Goal: Task Accomplishment & Management: Use online tool/utility

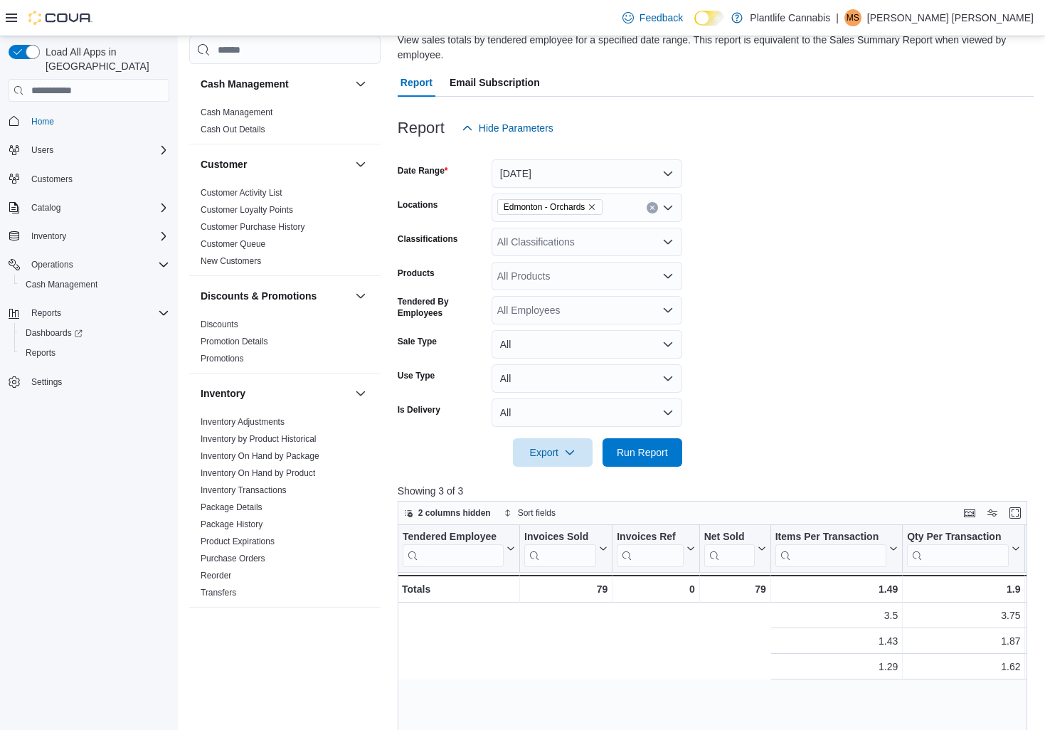
scroll to position [0, 605]
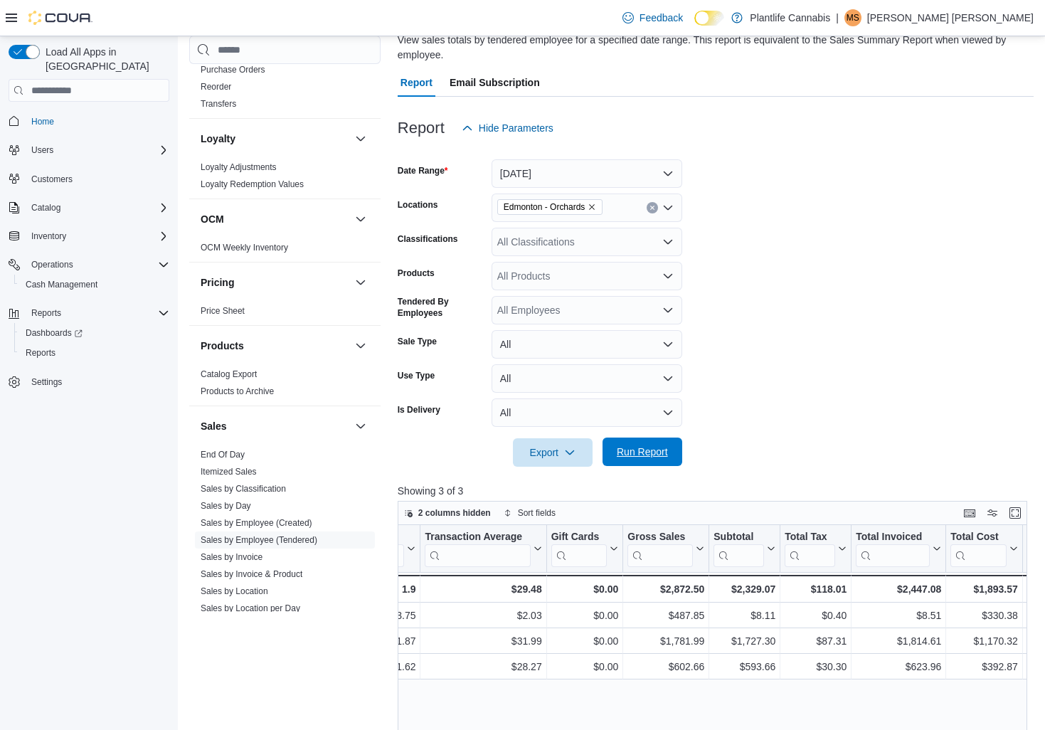
click at [632, 462] on span "Run Report" at bounding box center [642, 451] width 63 height 28
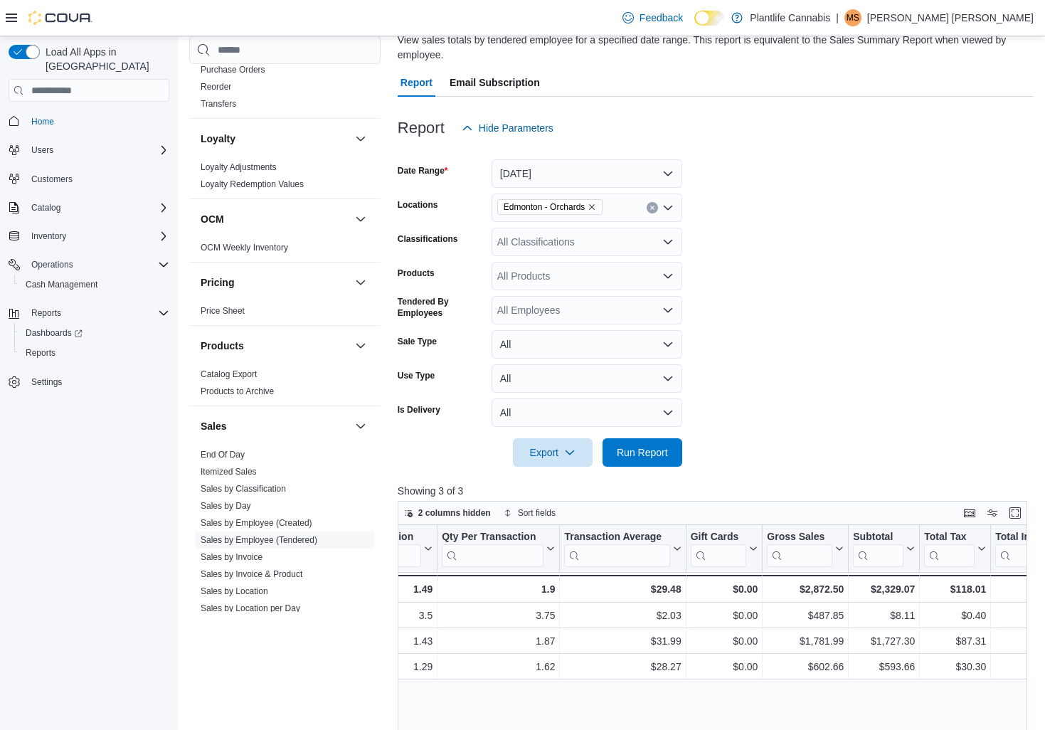
scroll to position [0, 469]
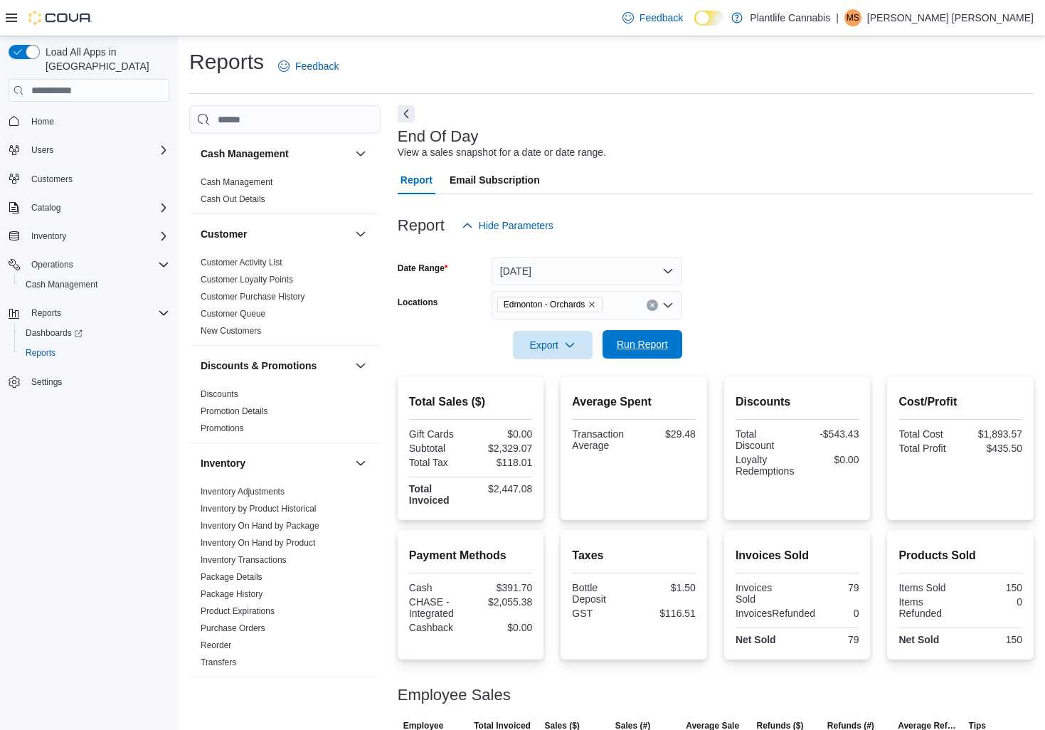
click at [664, 348] on span "Run Report" at bounding box center [642, 344] width 51 height 14
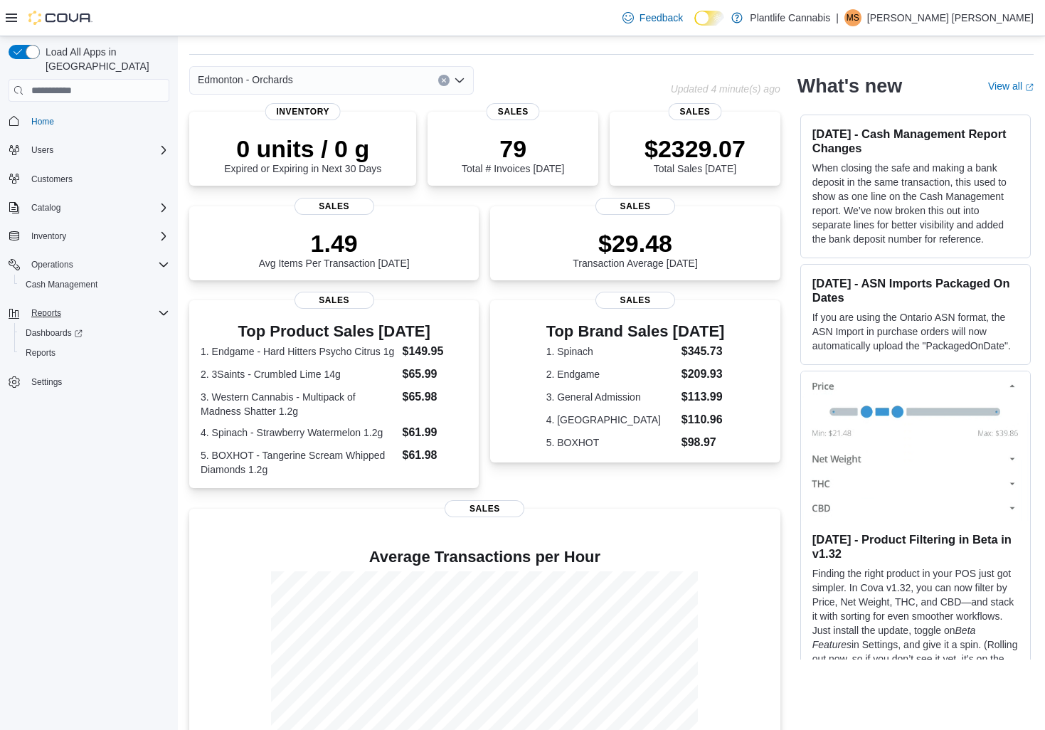
scroll to position [31, 0]
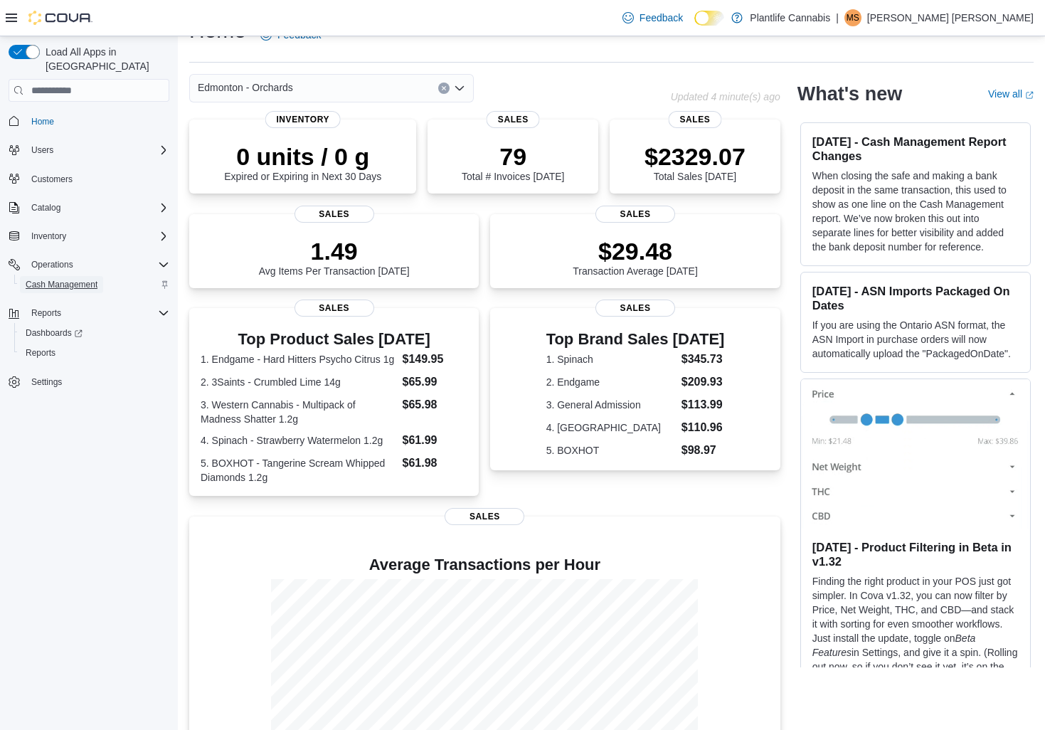
click at [68, 279] on span "Cash Management" at bounding box center [62, 284] width 72 height 11
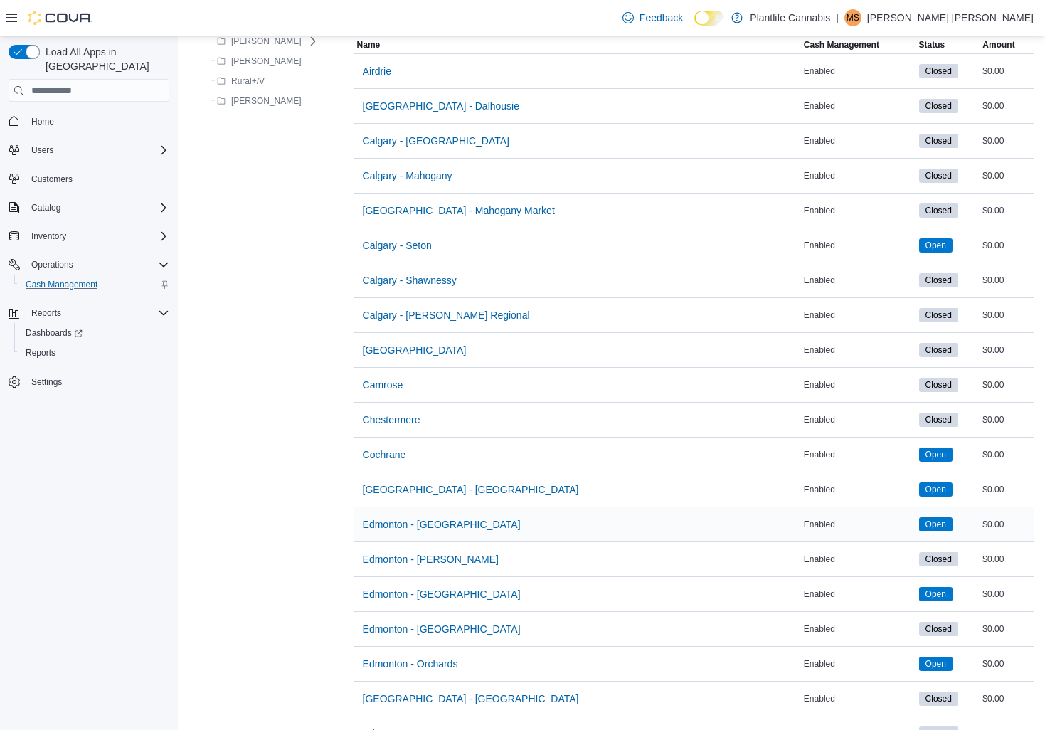
scroll to position [147, 0]
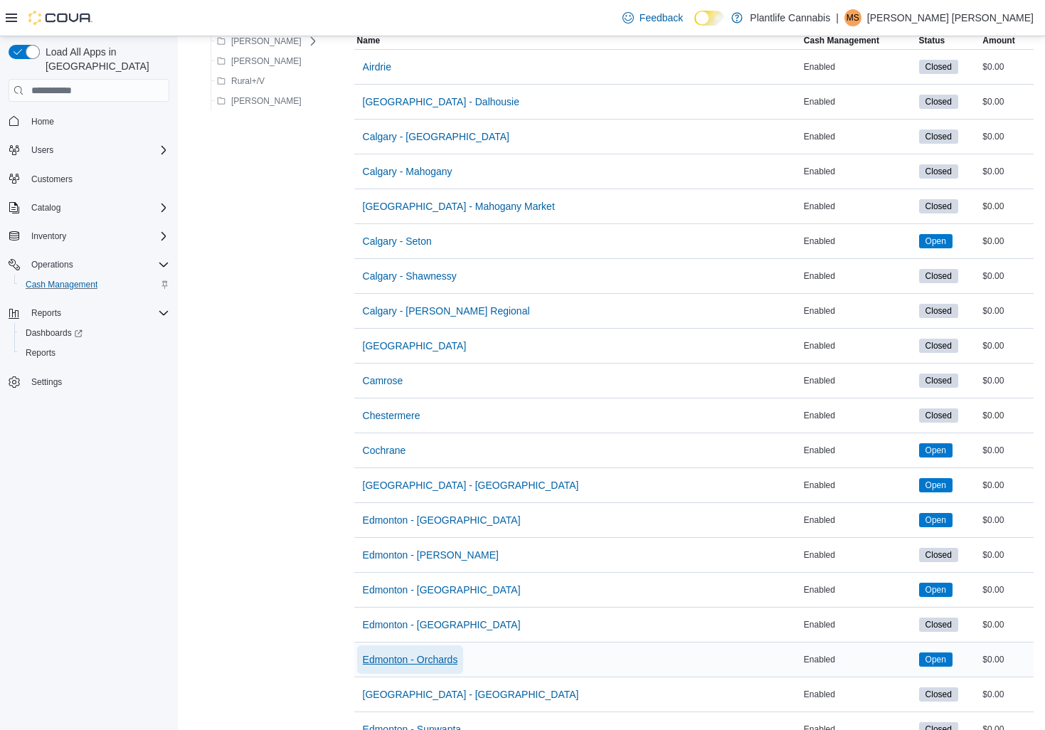
click at [418, 661] on span "Edmonton - Orchards" at bounding box center [410, 659] width 95 height 14
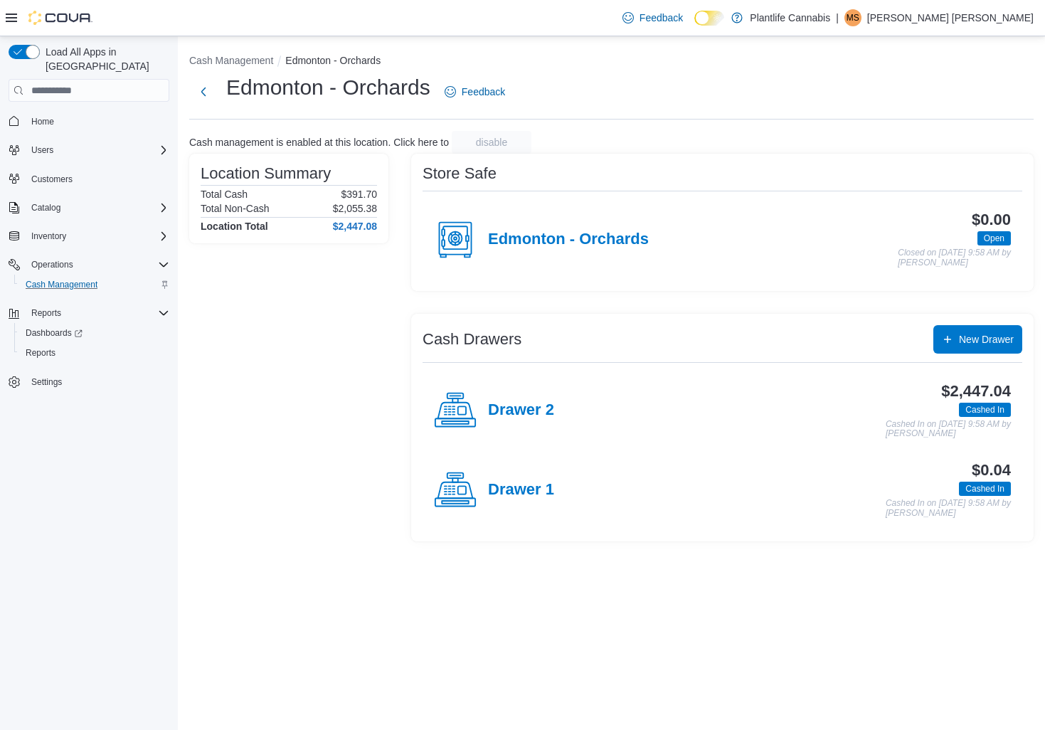
click at [973, 491] on span "Cashed In" at bounding box center [984, 488] width 39 height 13
click at [984, 492] on span "Cashed In" at bounding box center [984, 488] width 39 height 13
click at [987, 487] on span "Cashed In" at bounding box center [984, 488] width 39 height 13
click at [512, 492] on h4 "Drawer 1" at bounding box center [521, 490] width 66 height 18
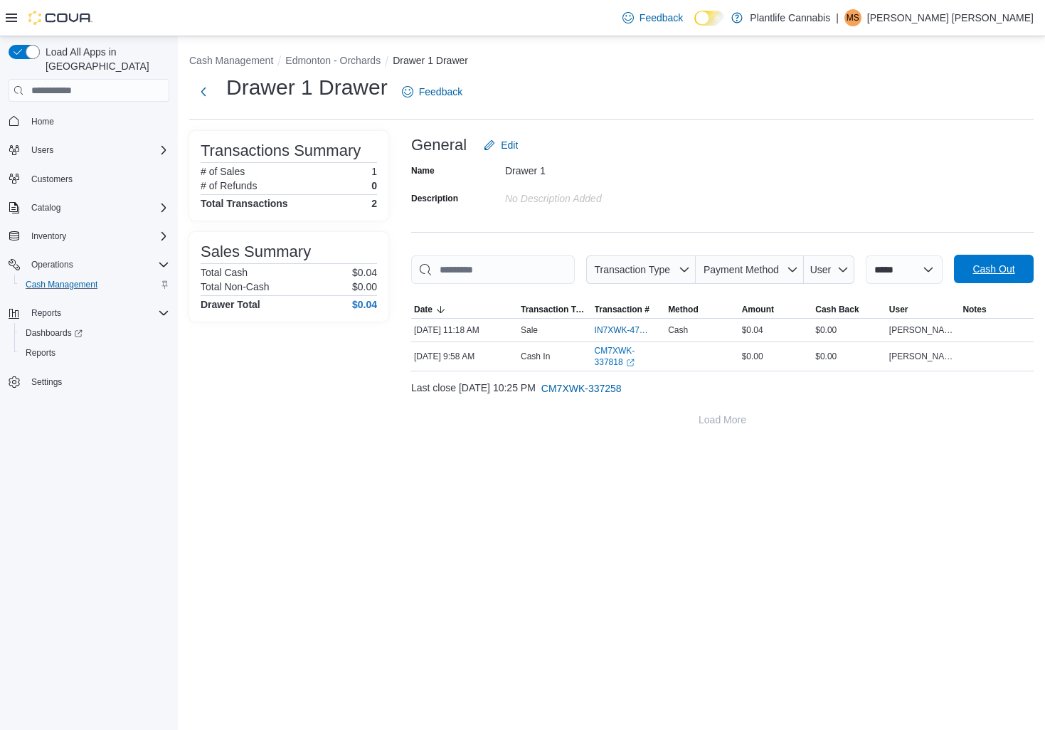
click at [972, 276] on span "Cash Out" at bounding box center [993, 269] width 42 height 14
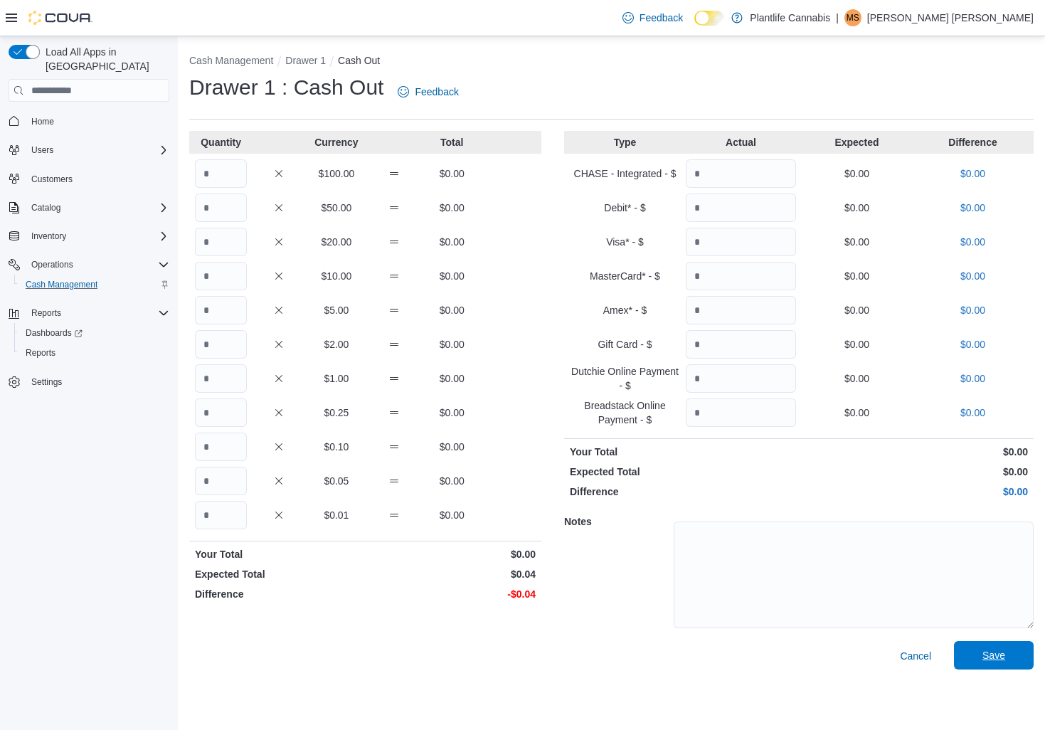
click at [987, 654] on span "Save" at bounding box center [993, 655] width 23 height 14
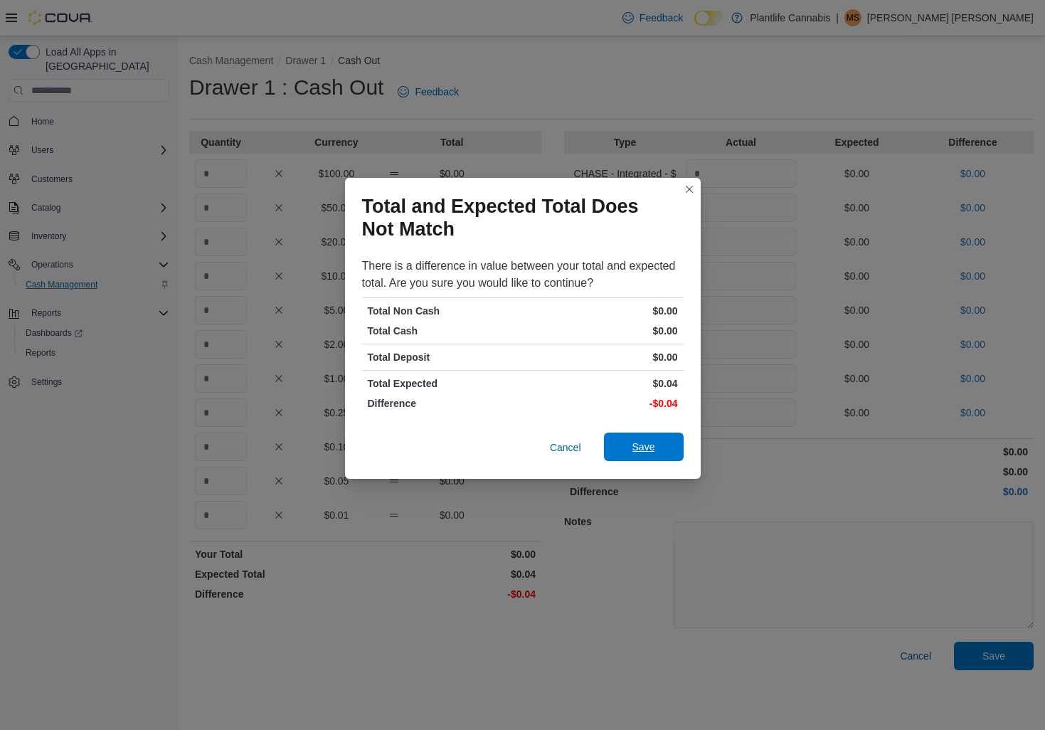
click at [639, 449] on span "Save" at bounding box center [643, 447] width 23 height 14
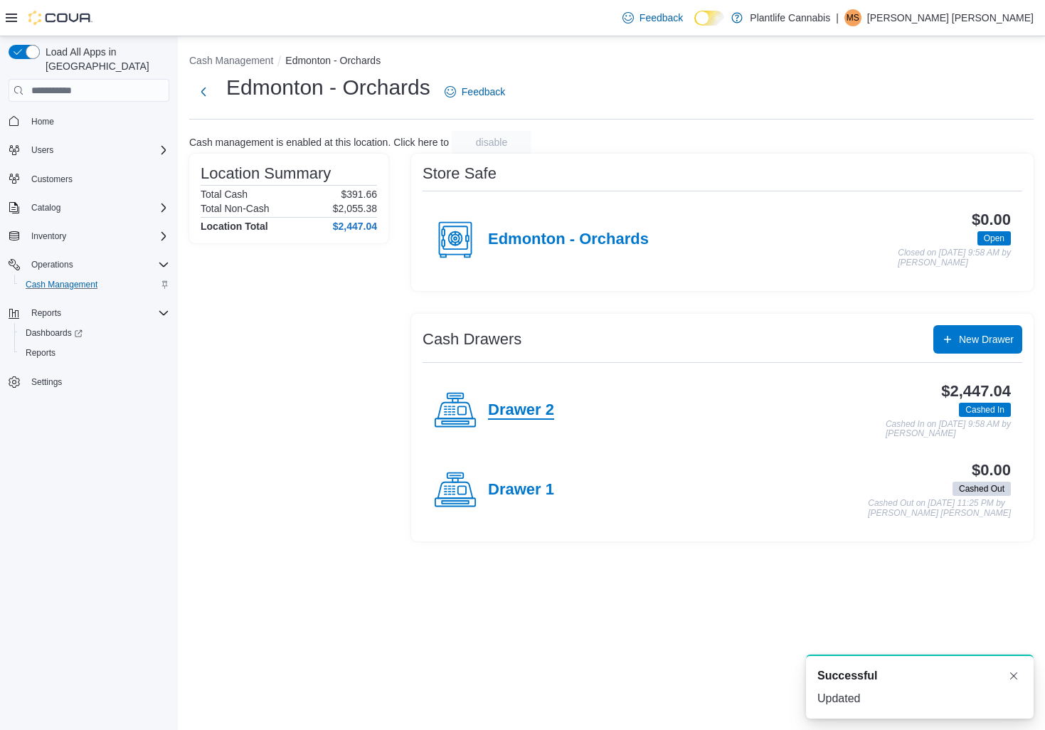
click at [514, 411] on h4 "Drawer 2" at bounding box center [521, 410] width 66 height 18
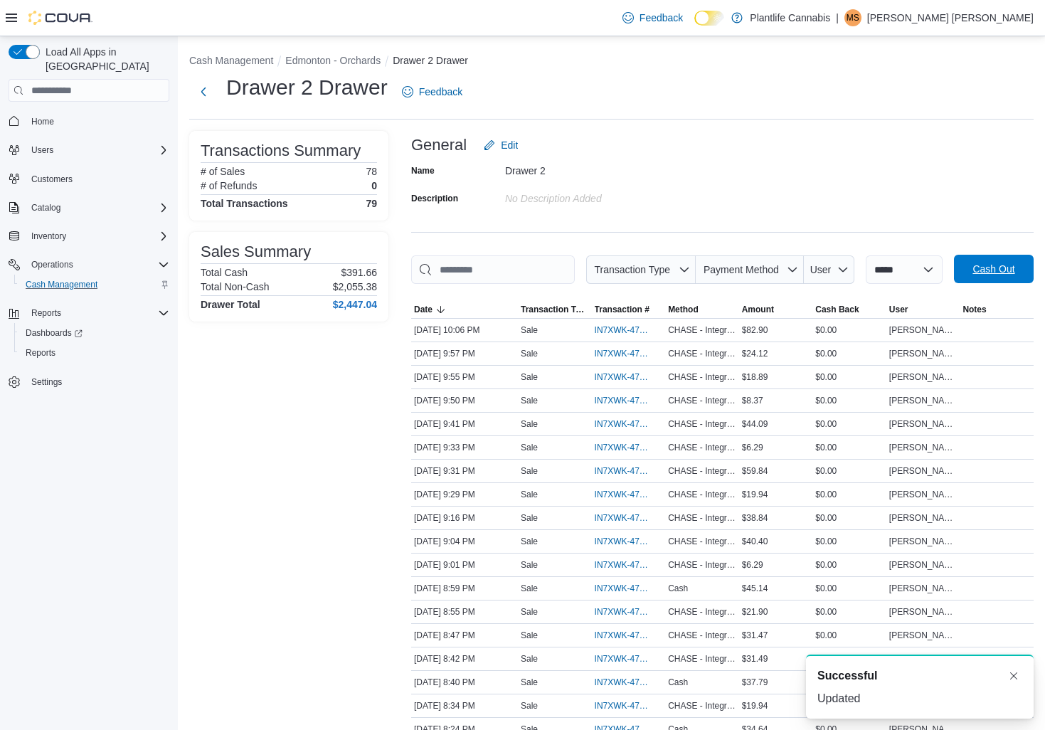
scroll to position [2, 0]
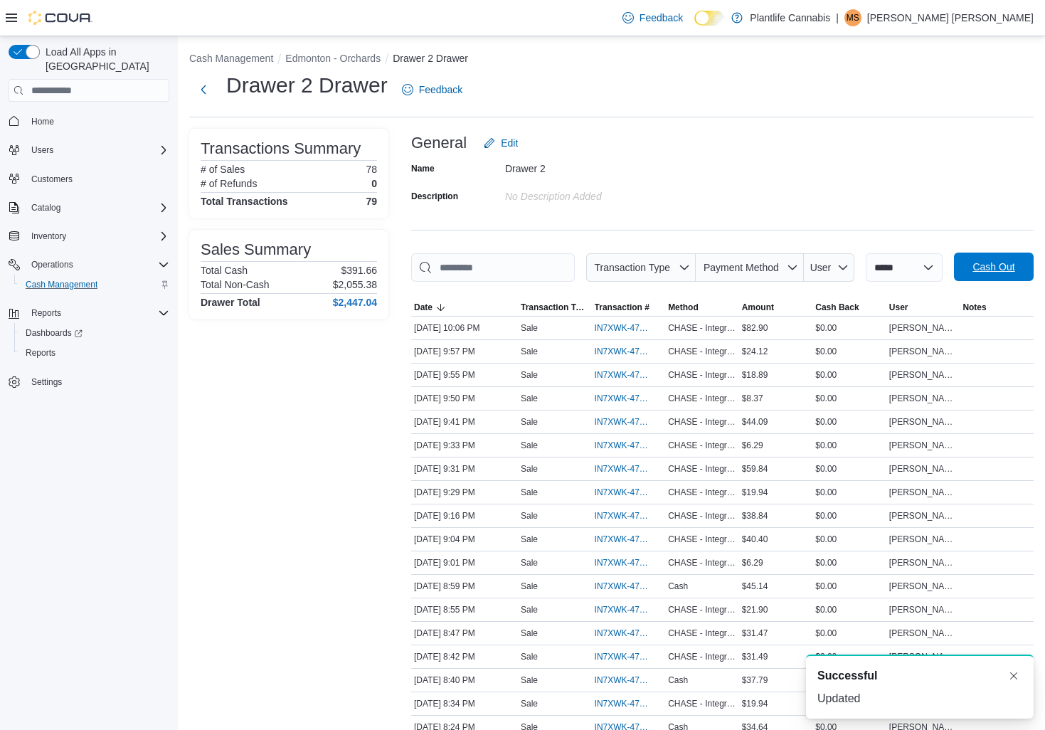
click at [972, 274] on span "Cash Out" at bounding box center [993, 267] width 42 height 14
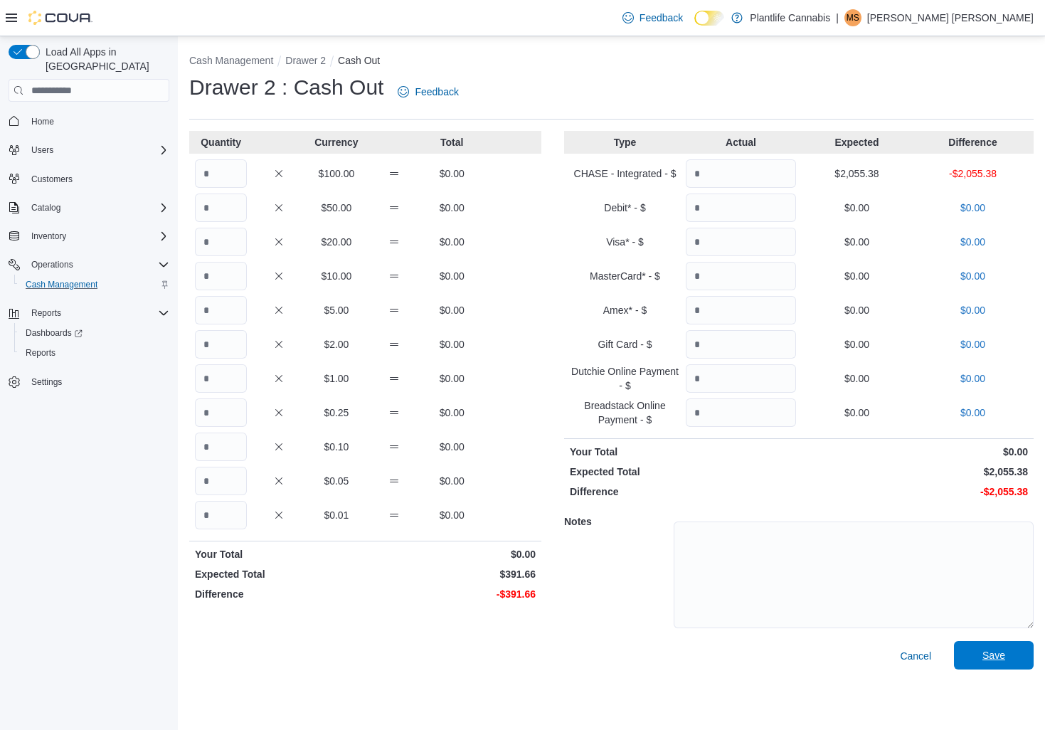
click at [997, 660] on span "Save" at bounding box center [993, 655] width 23 height 14
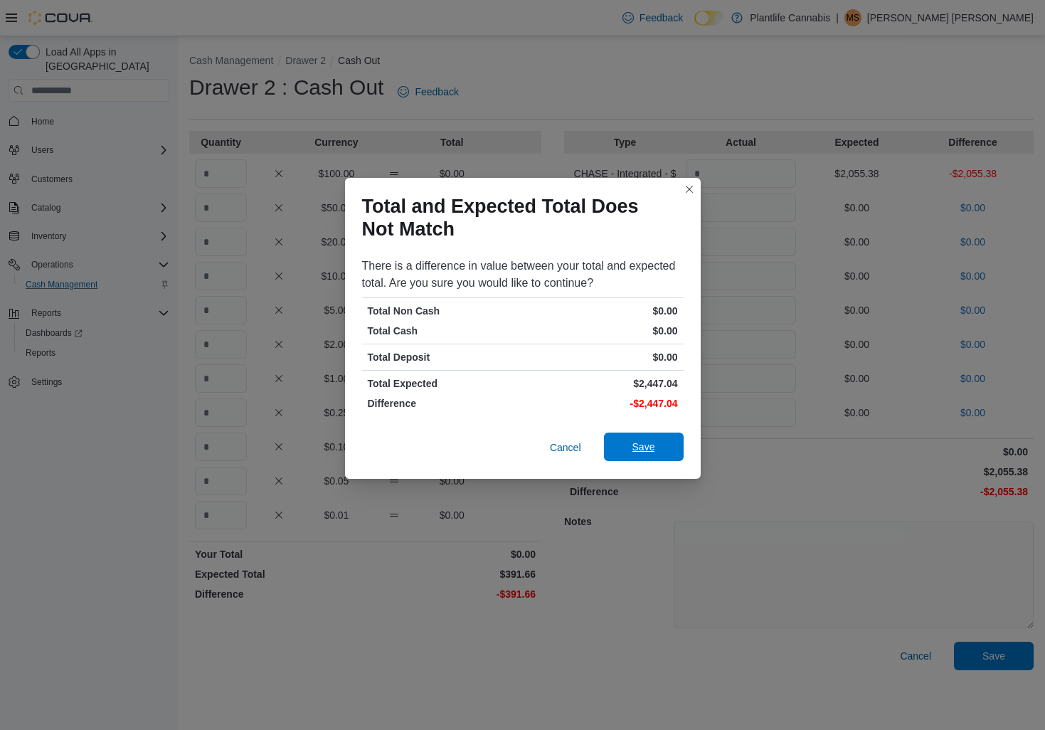
click at [643, 446] on span "Save" at bounding box center [643, 447] width 23 height 14
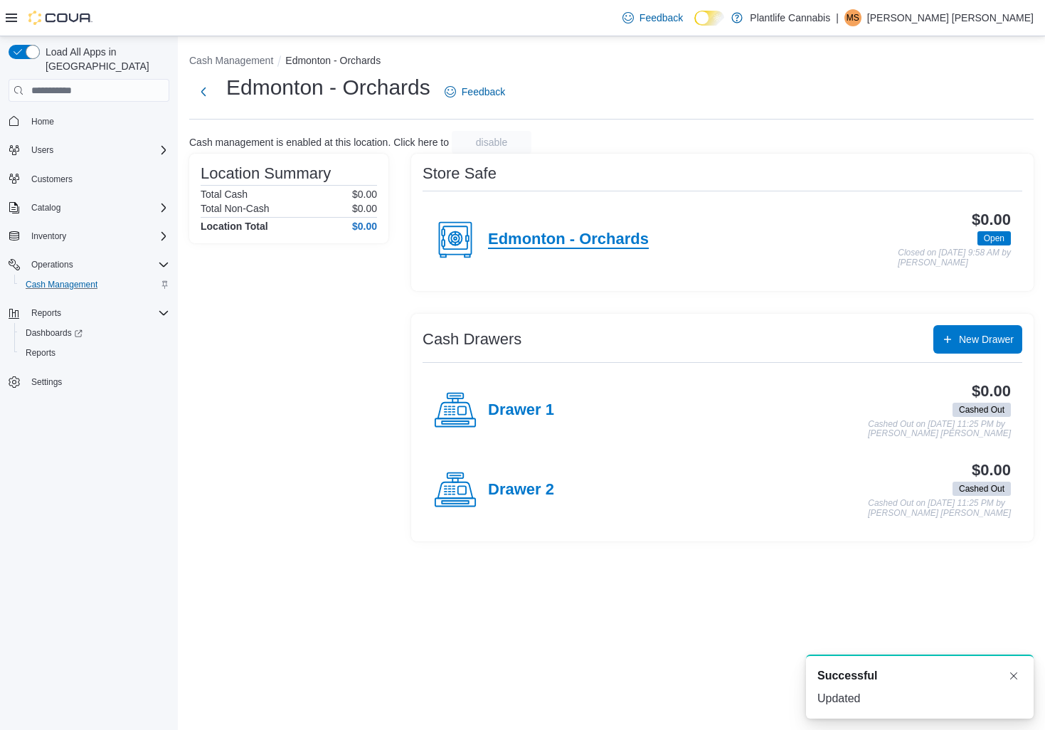
click at [556, 243] on h4 "Edmonton - Orchards" at bounding box center [568, 239] width 161 height 18
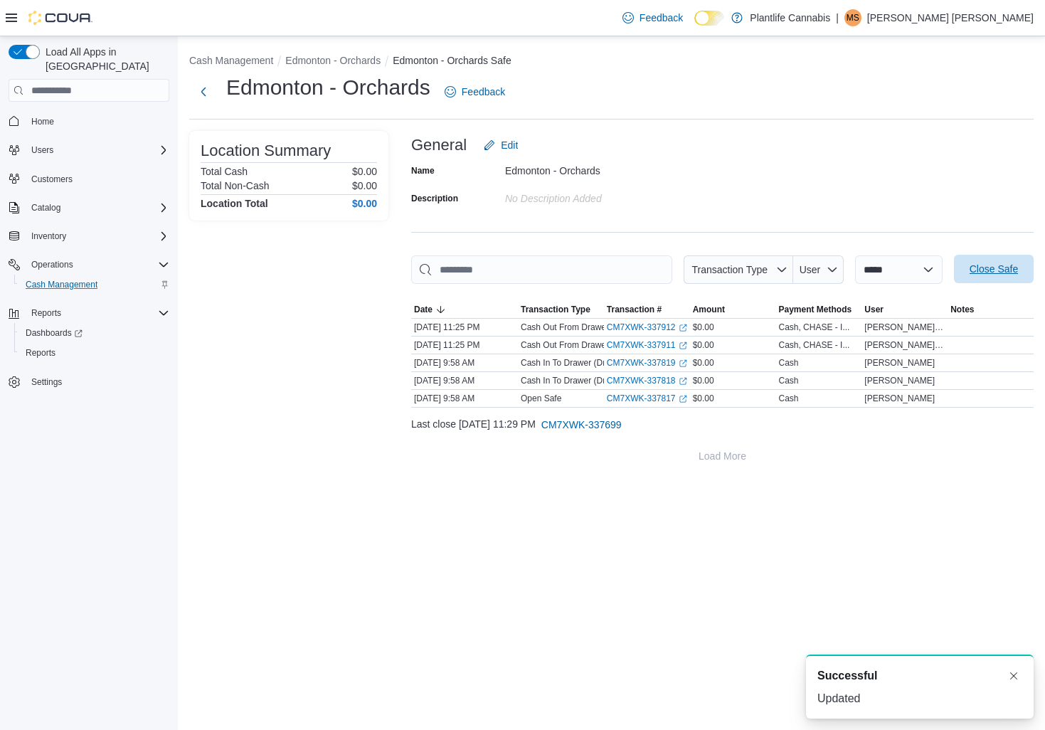
click at [998, 269] on span "Close Safe" at bounding box center [994, 269] width 48 height 14
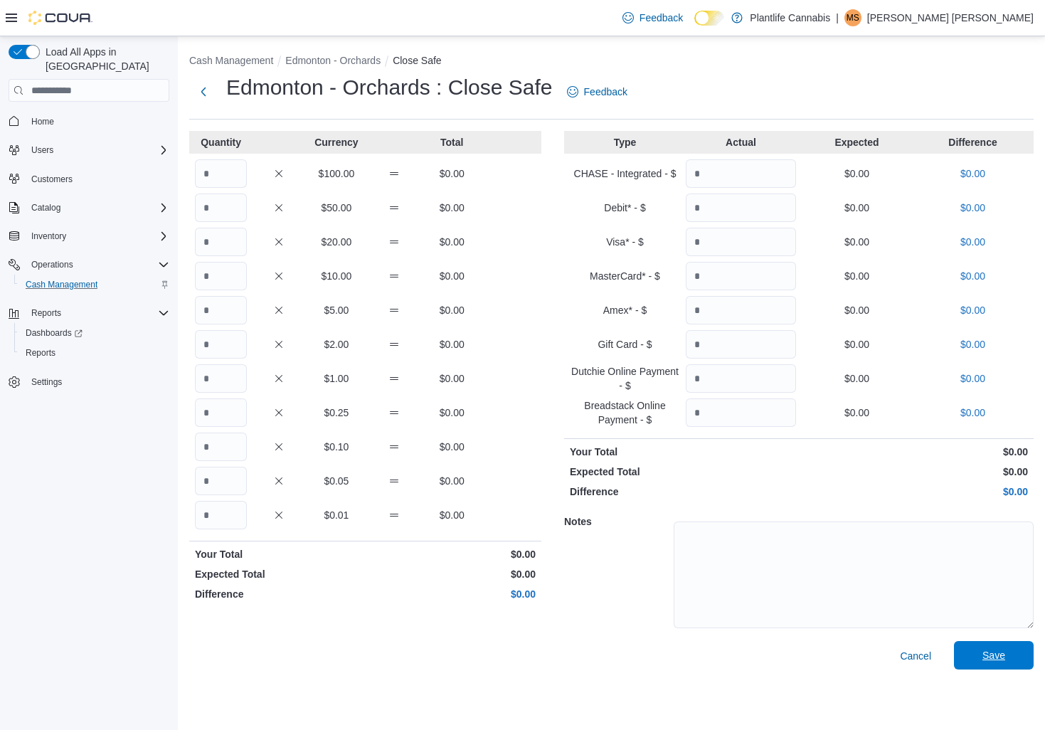
click at [997, 659] on span "Save" at bounding box center [993, 655] width 23 height 14
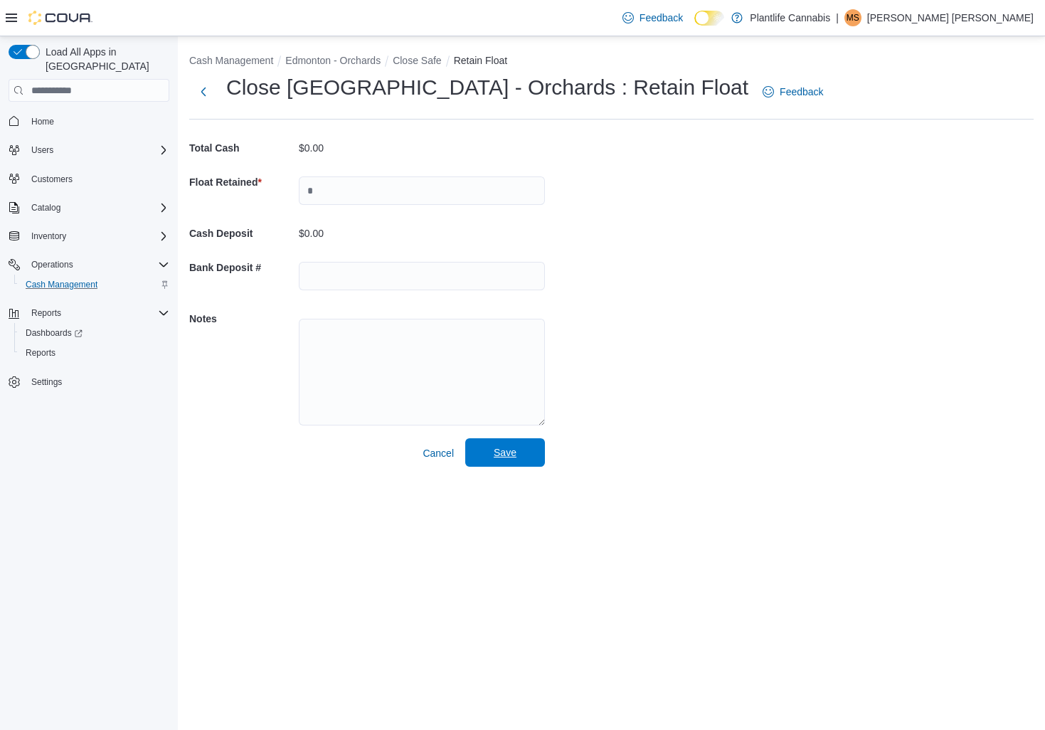
click at [496, 451] on span "Save" at bounding box center [505, 452] width 23 height 14
